Goal: Navigation & Orientation: Go to known website

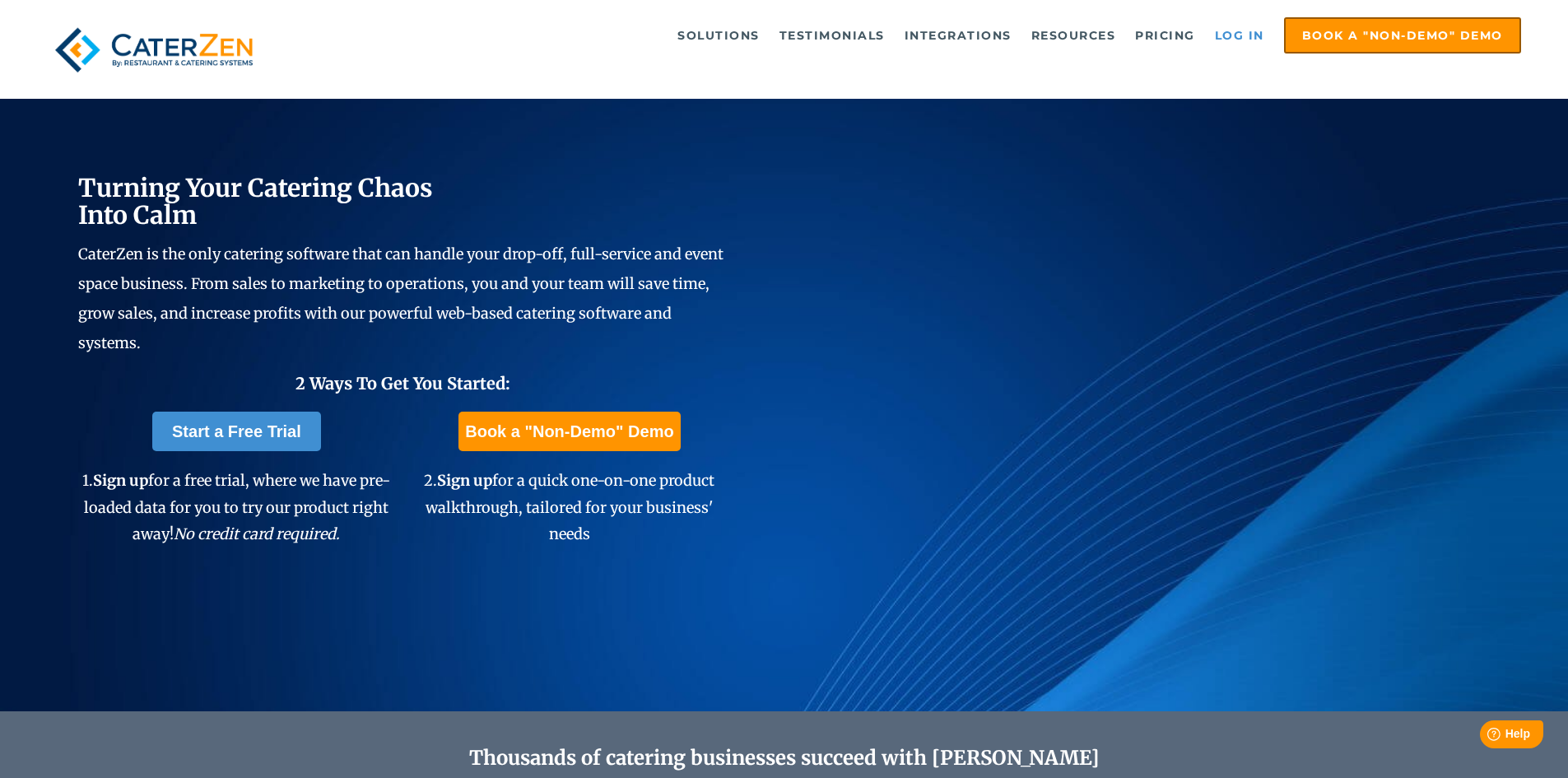
click at [1225, 41] on link "Log in" at bounding box center [1239, 35] width 66 height 33
click at [1252, 31] on link "Log in" at bounding box center [1239, 35] width 66 height 33
click at [1243, 35] on link "Log in" at bounding box center [1239, 35] width 66 height 33
